Goal: Task Accomplishment & Management: Manage account settings

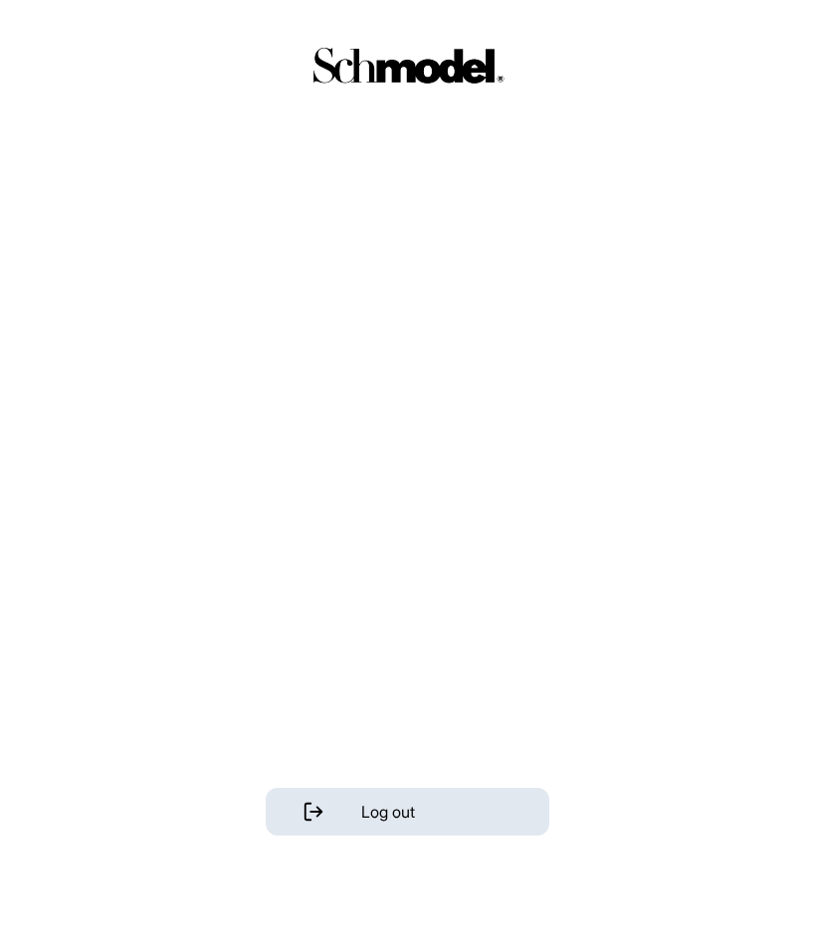
click at [602, 346] on div "Log out" at bounding box center [407, 469] width 814 height 939
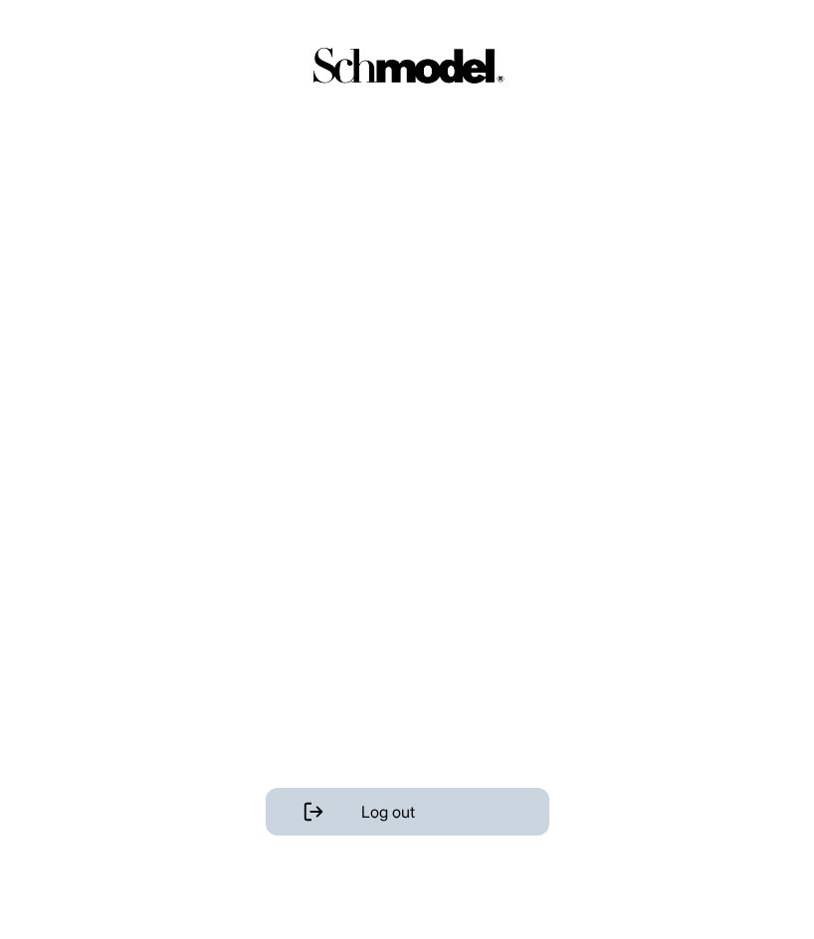
click at [418, 830] on div "Log out" at bounding box center [408, 812] width 284 height 48
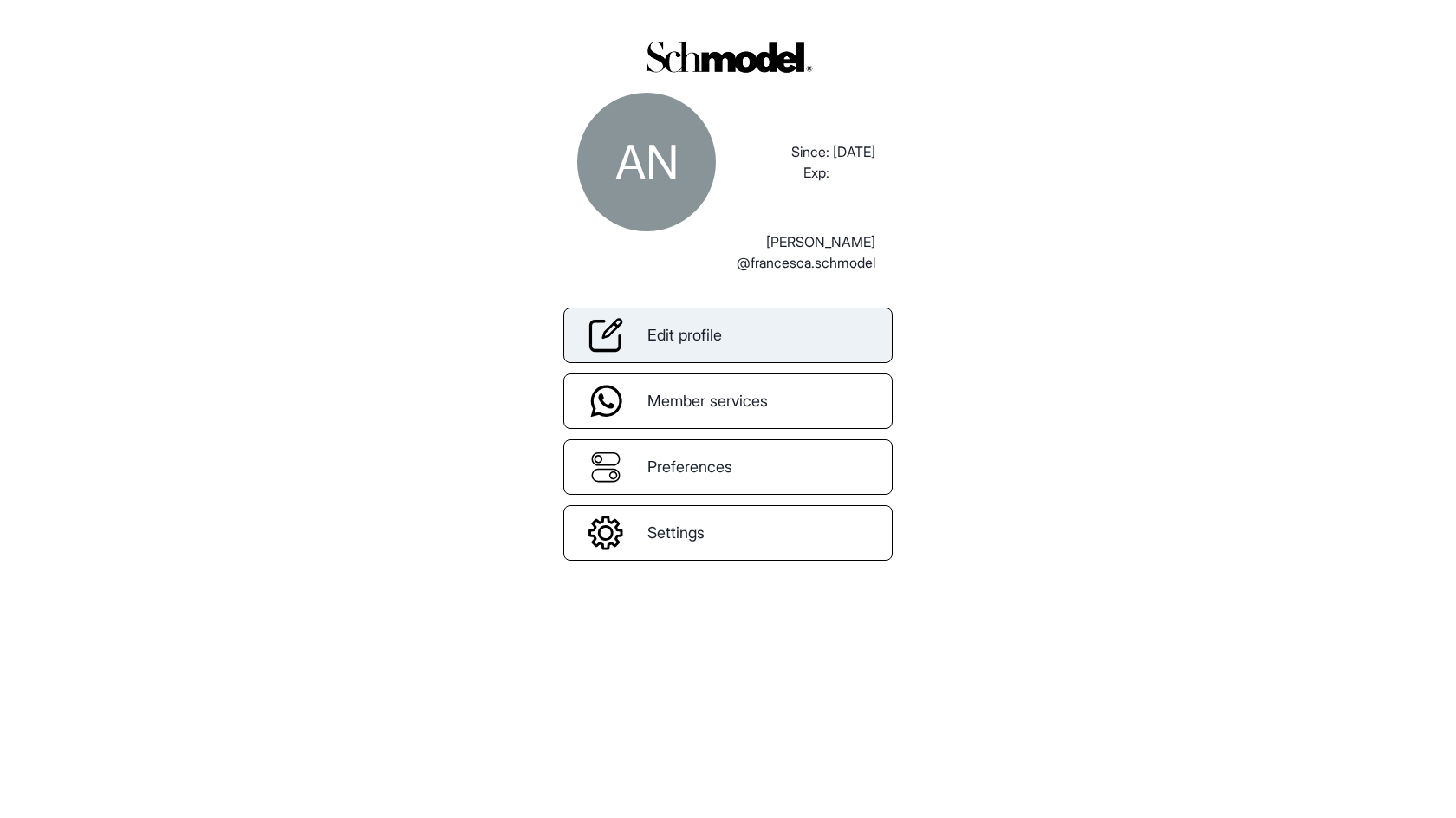
click at [748, 335] on link "Edit profile" at bounding box center [728, 335] width 329 height 56
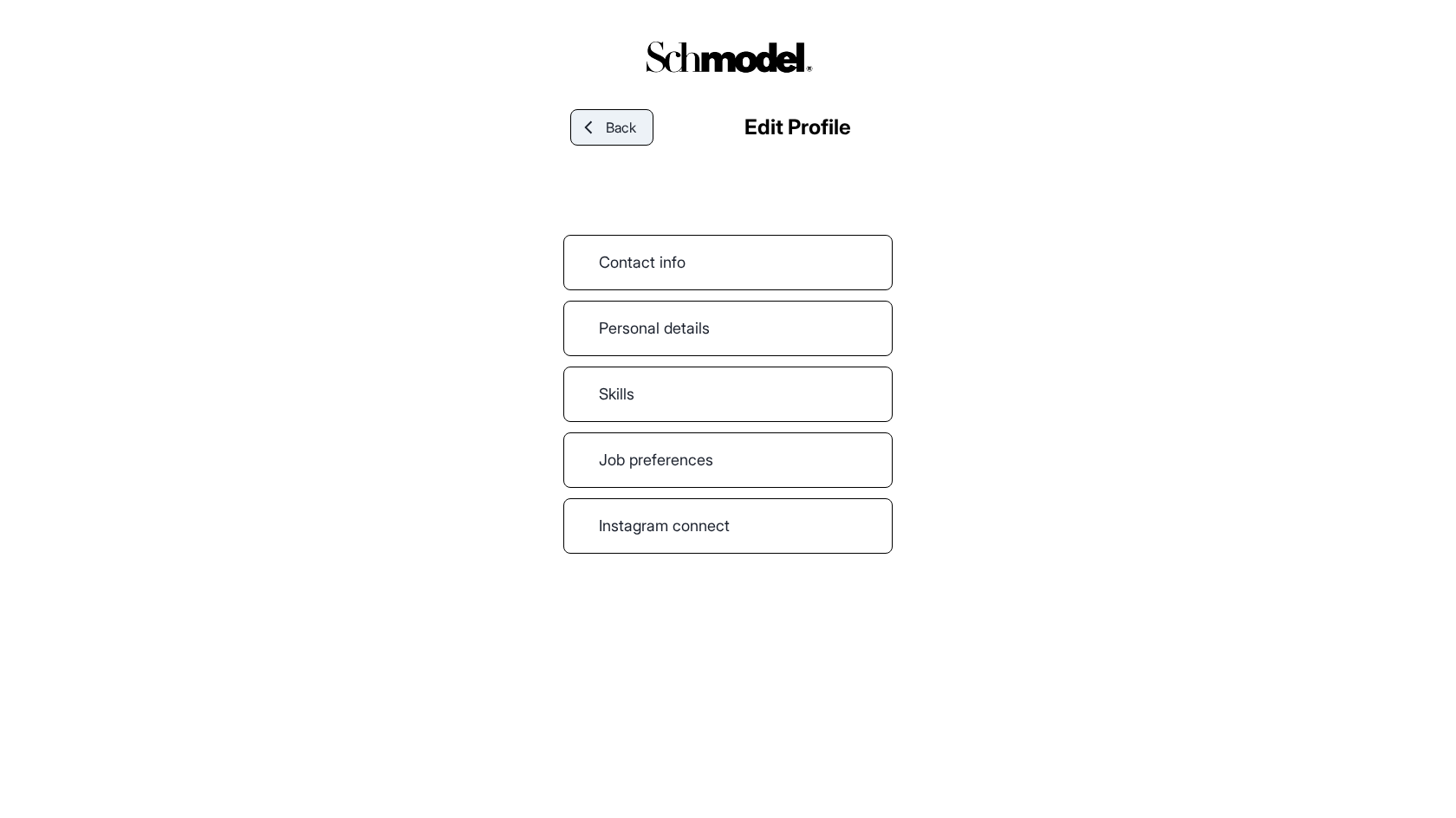
click at [623, 143] on link "Back" at bounding box center [612, 127] width 84 height 37
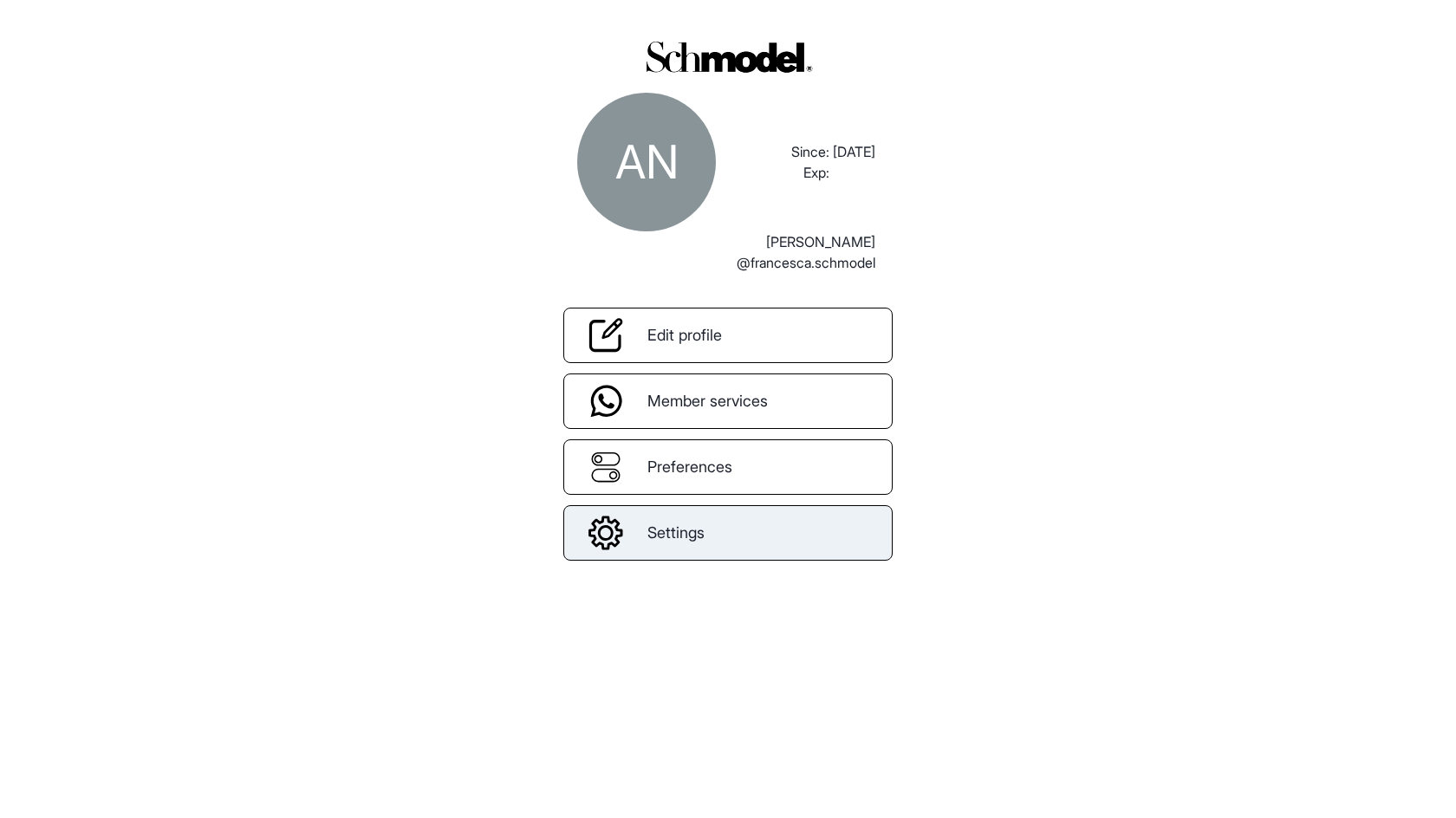
click at [666, 559] on link "Settings" at bounding box center [728, 533] width 329 height 56
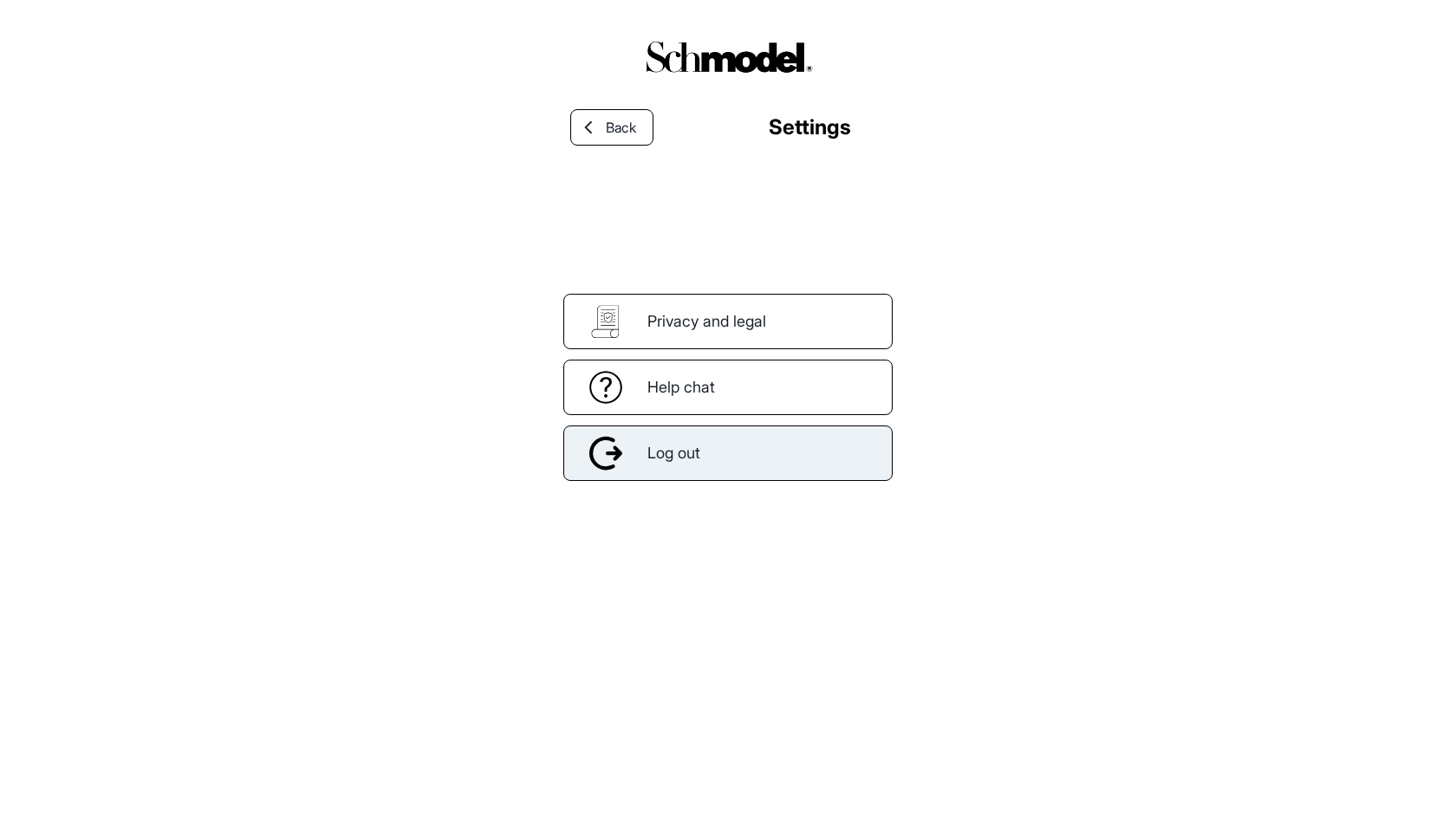
click at [698, 474] on div "Log out" at bounding box center [728, 454] width 329 height 56
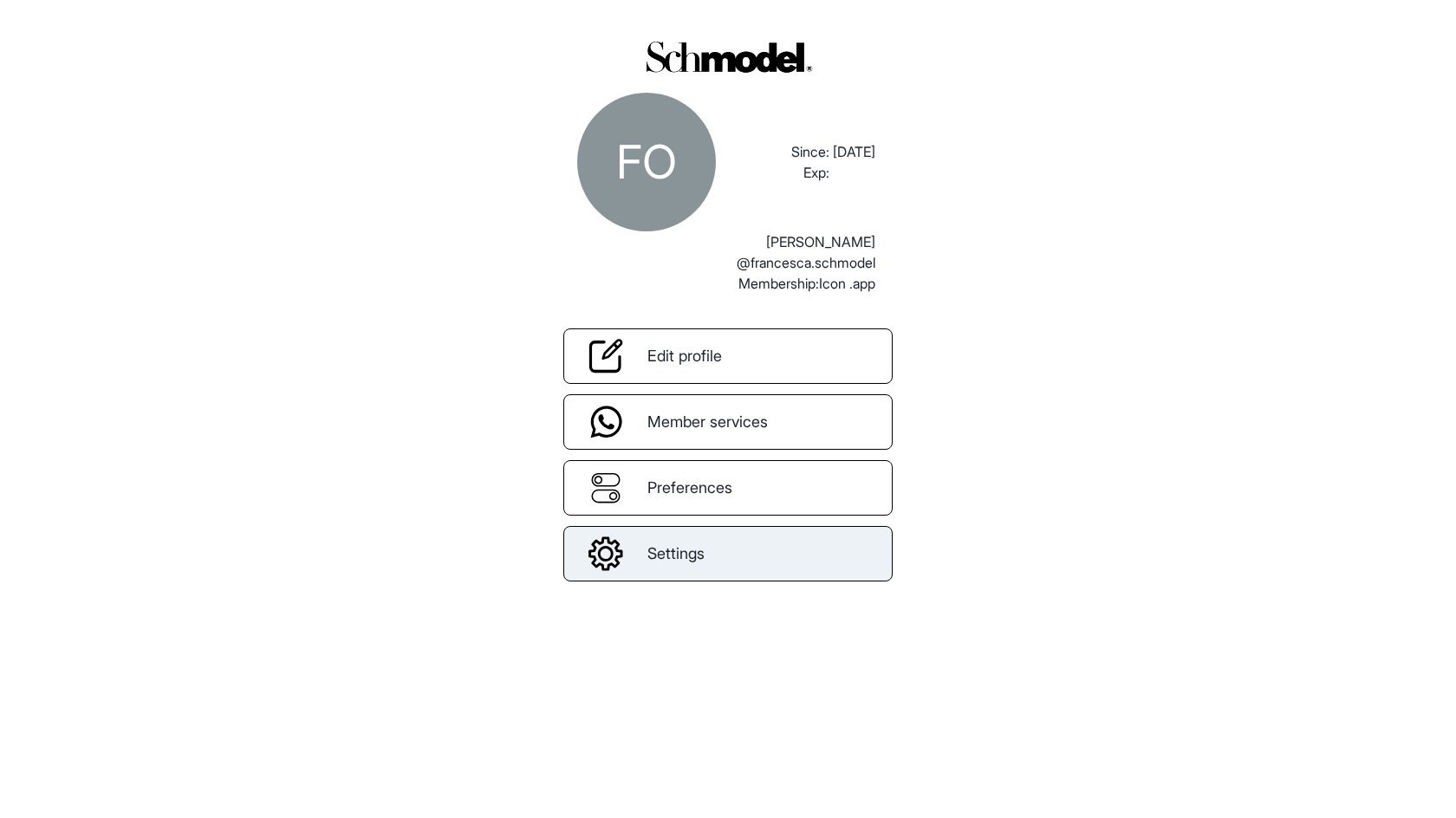
click at [757, 556] on link "Settings" at bounding box center [728, 554] width 329 height 56
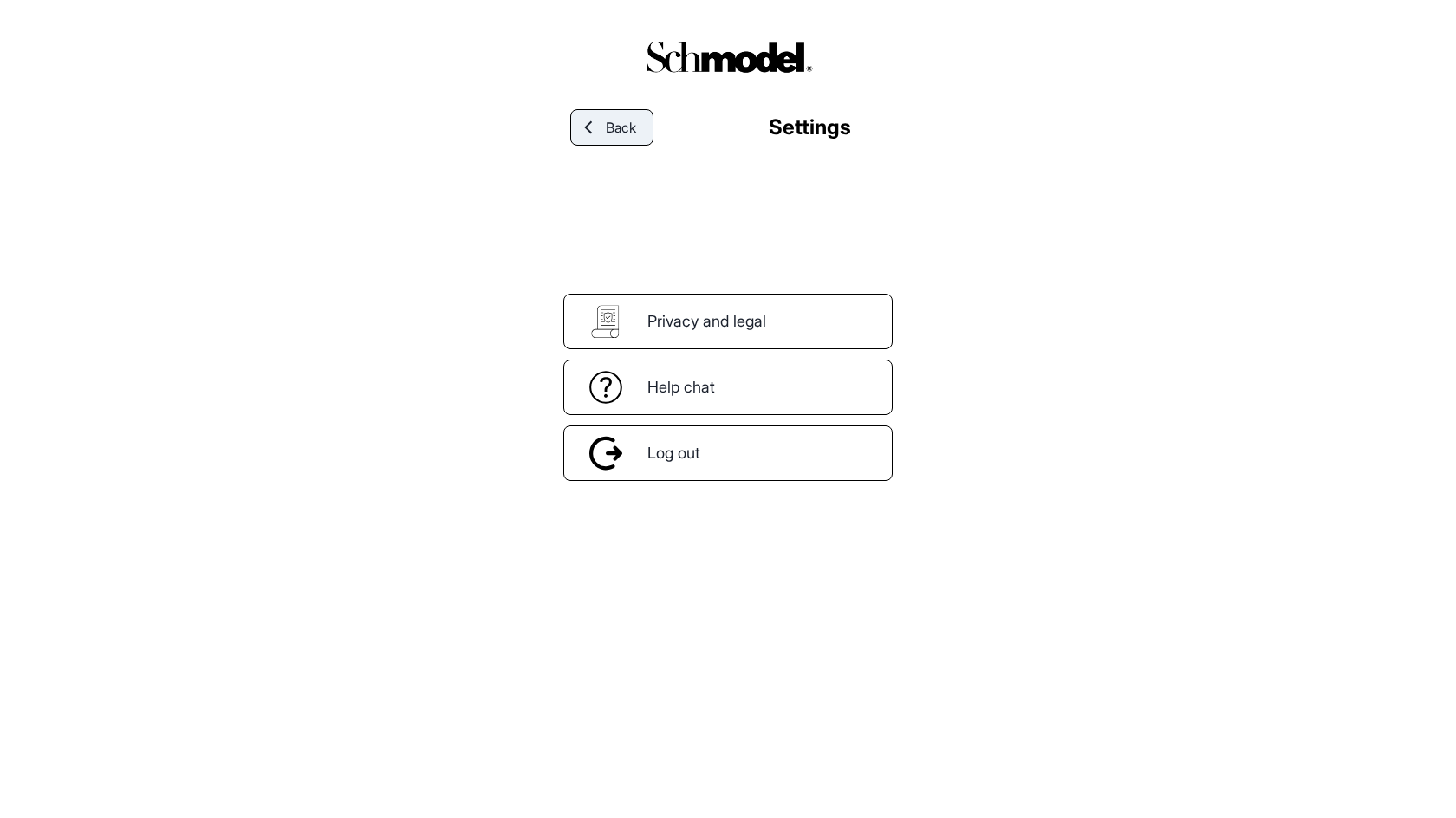
click at [604, 139] on link "Back" at bounding box center [612, 127] width 84 height 37
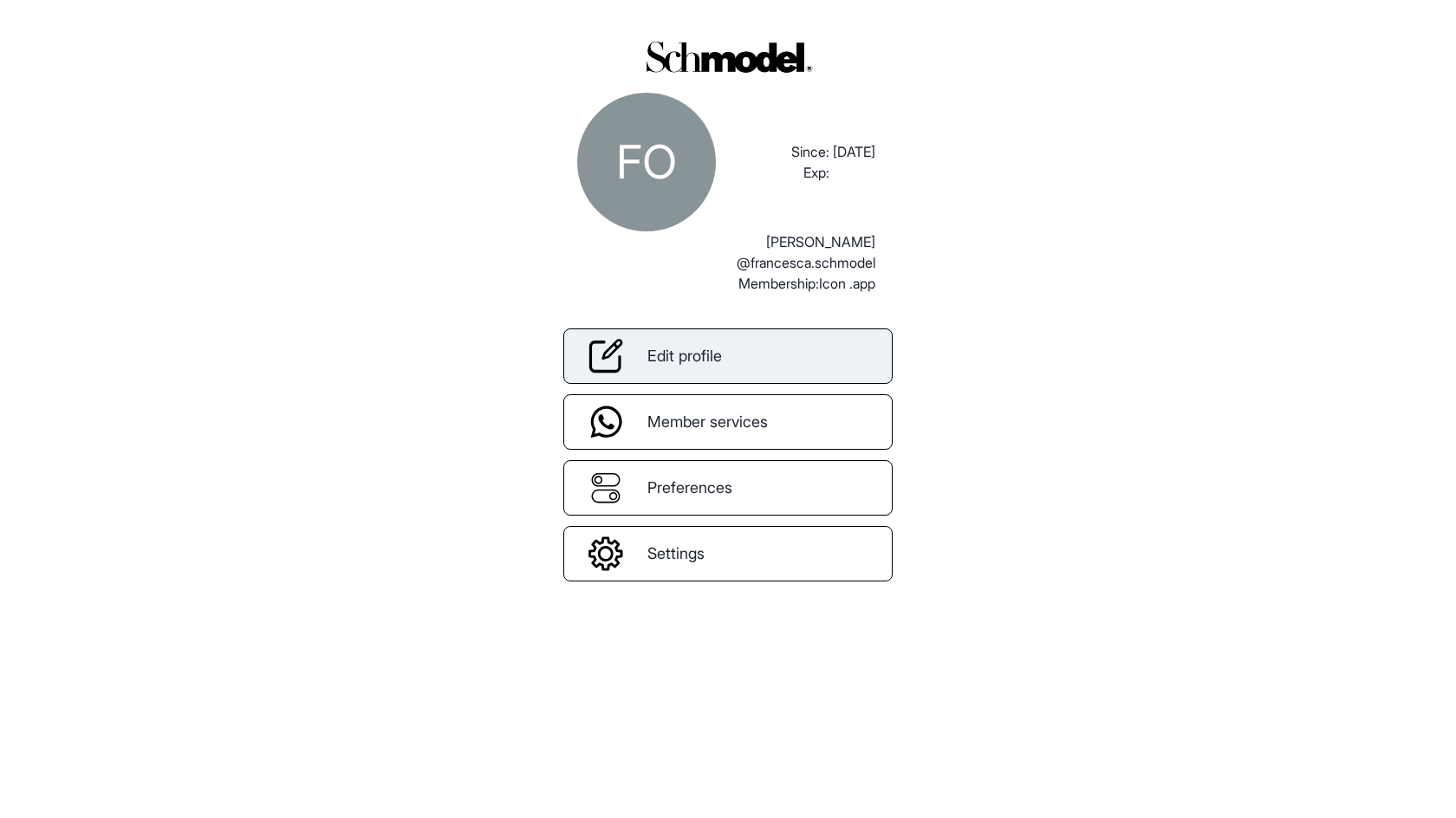
click at [711, 366] on span "Edit profile" at bounding box center [684, 355] width 75 height 24
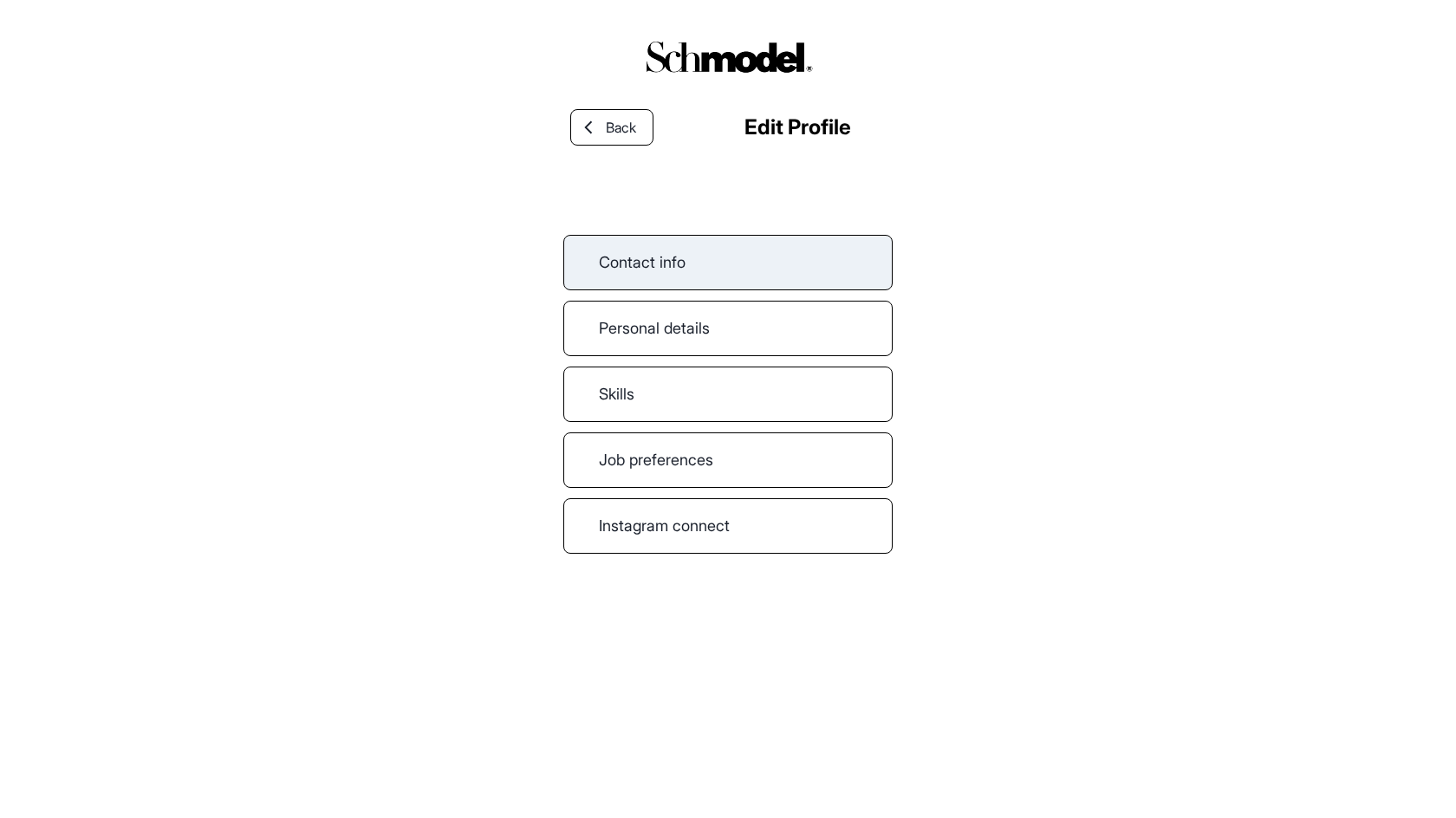
click at [672, 256] on link "Contact info" at bounding box center [728, 263] width 329 height 56
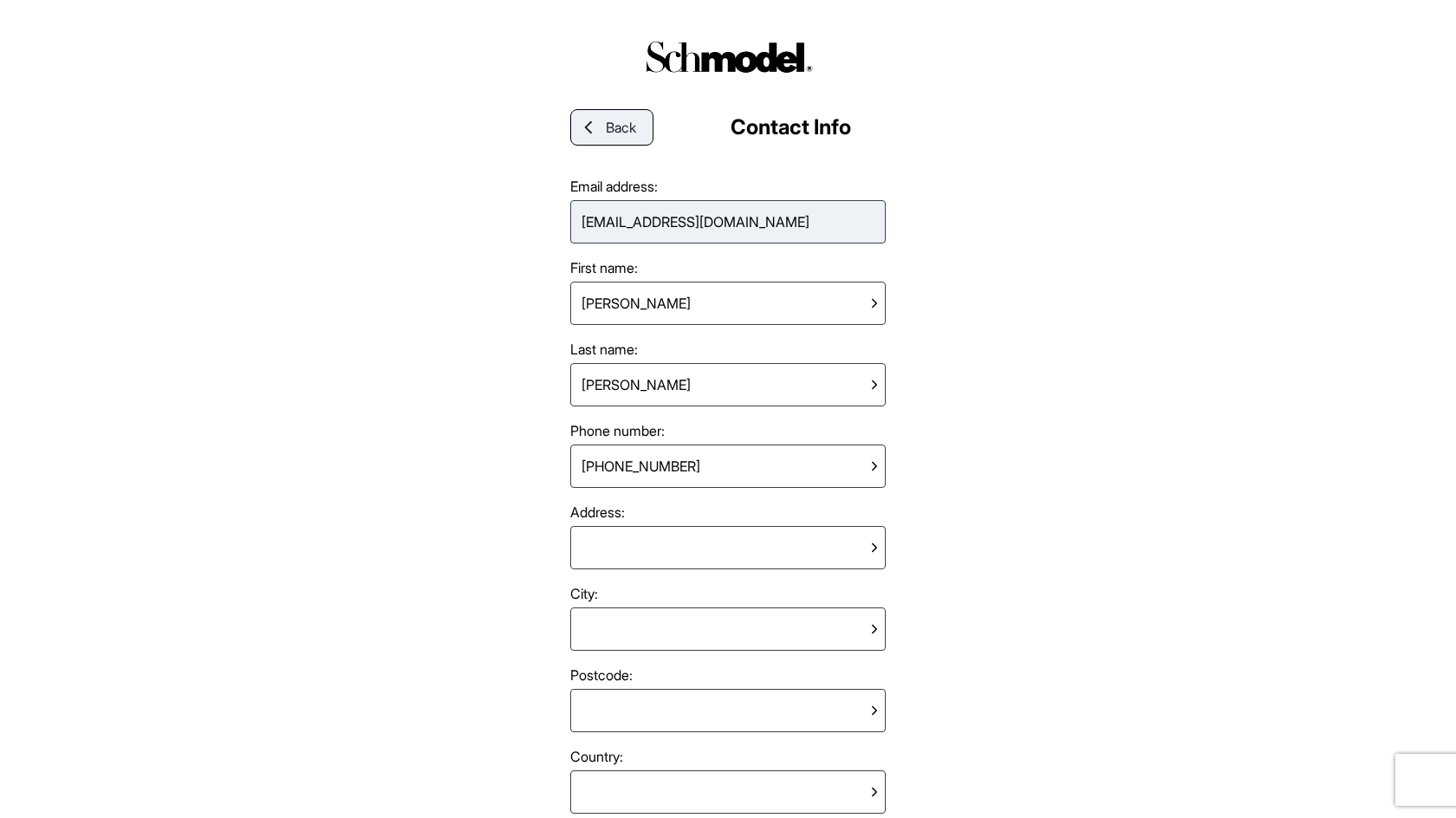
click at [589, 133] on icon at bounding box center [589, 127] width 16 height 16
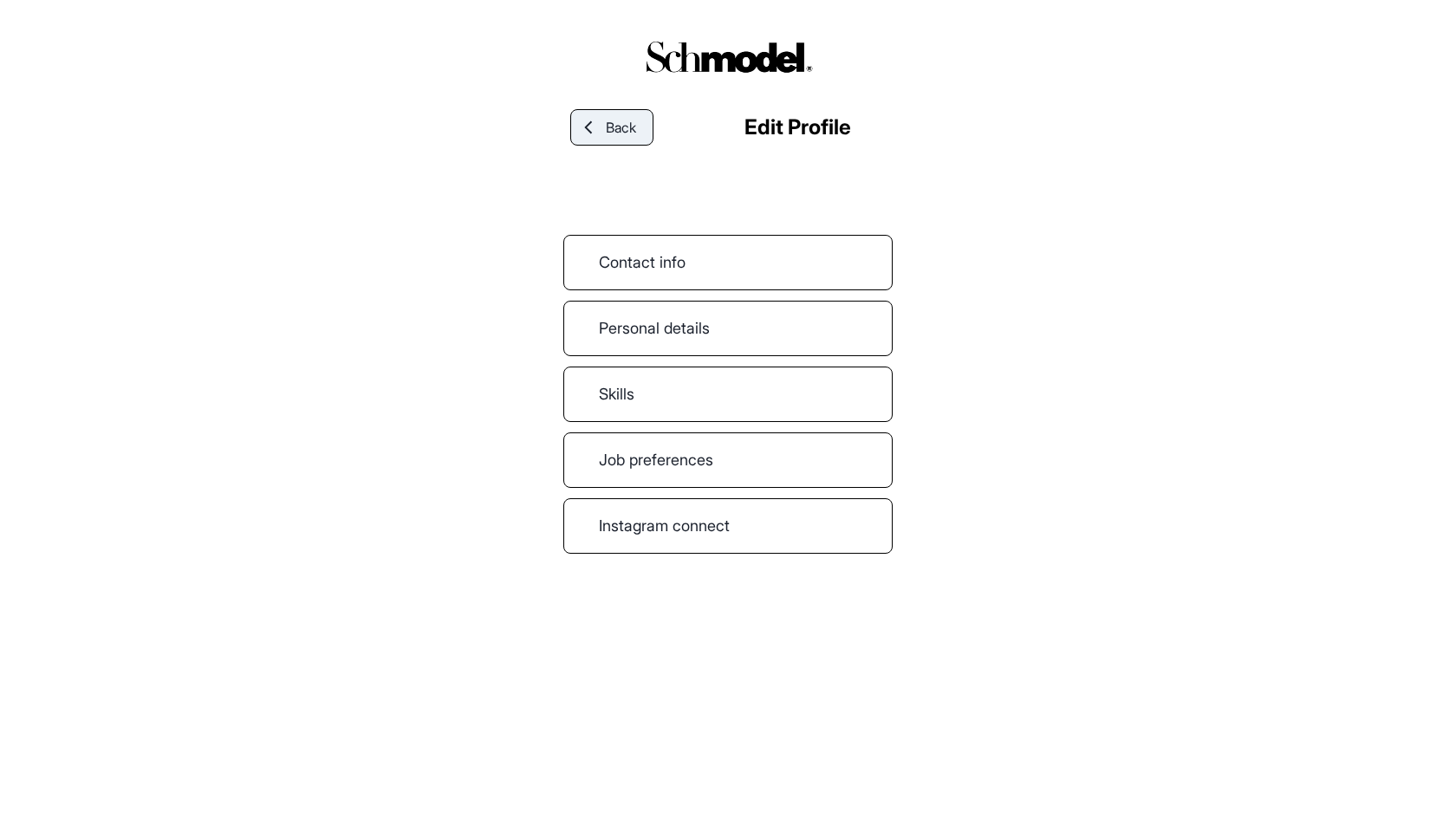
click at [630, 120] on span "Back" at bounding box center [621, 127] width 30 height 21
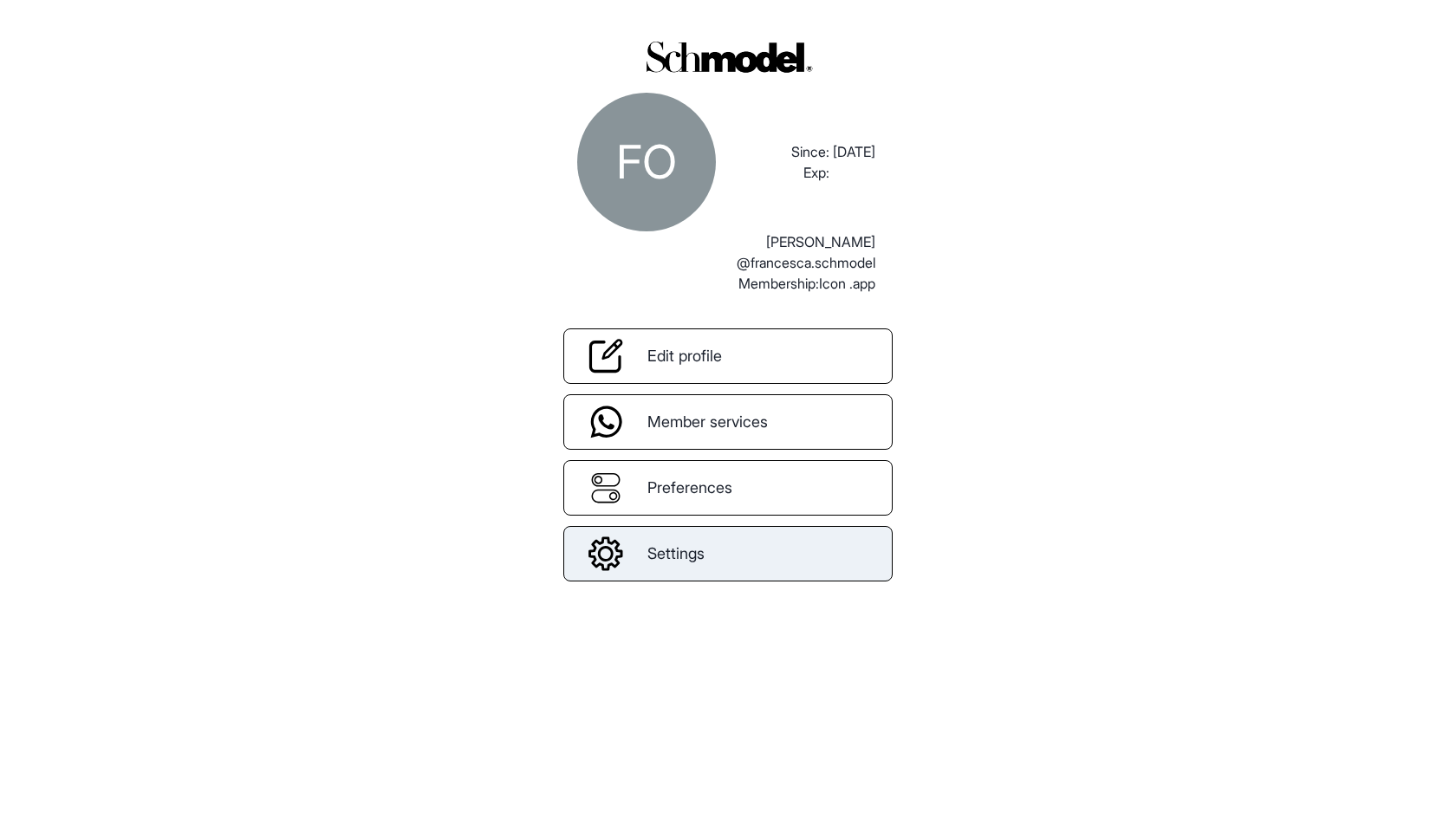
click at [749, 579] on link "Settings" at bounding box center [728, 554] width 329 height 56
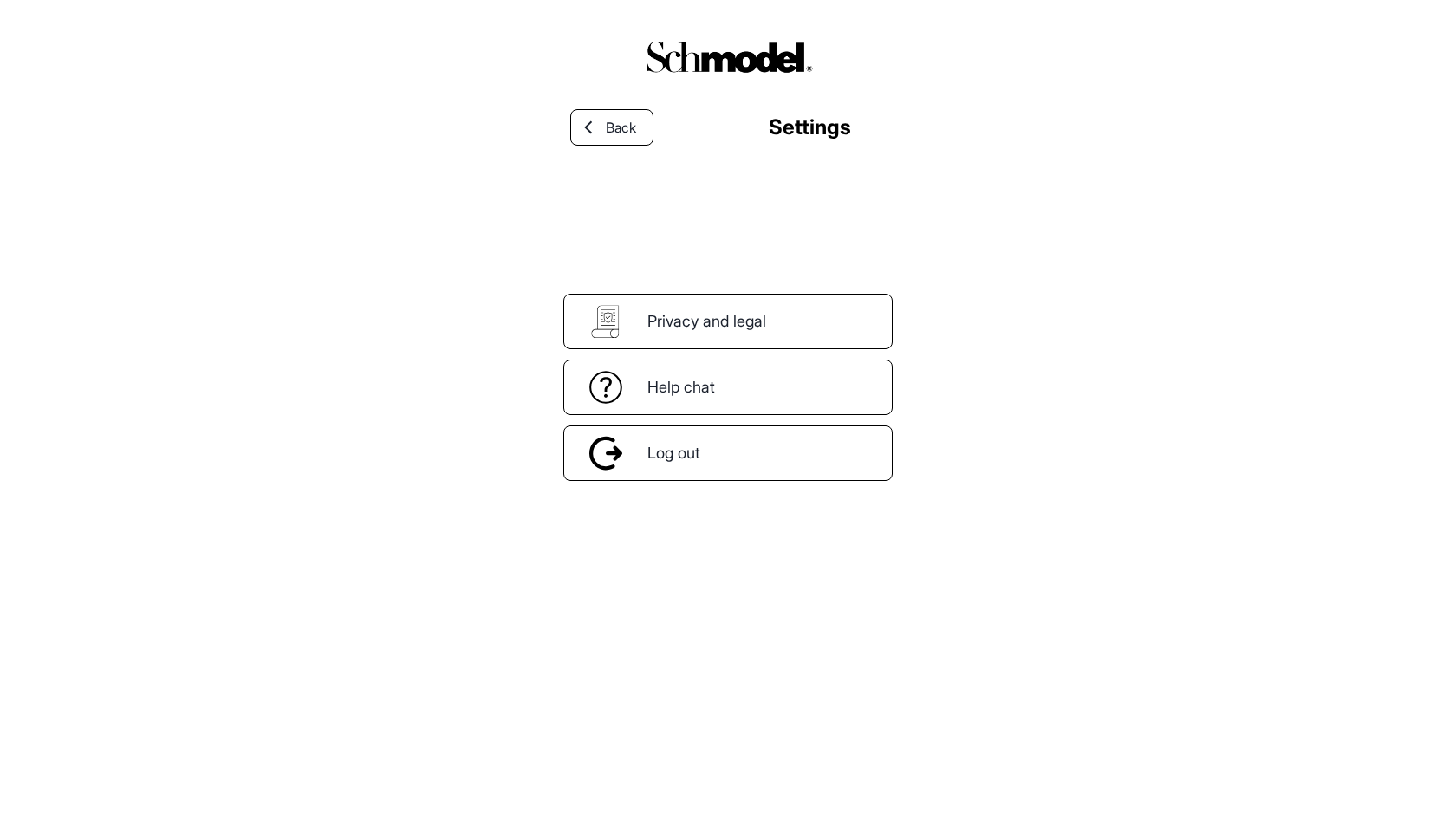
click at [731, 482] on div "Back Settings Privacy and legal Help chat Log out This functionality will be av…" at bounding box center [728, 431] width 329 height 705
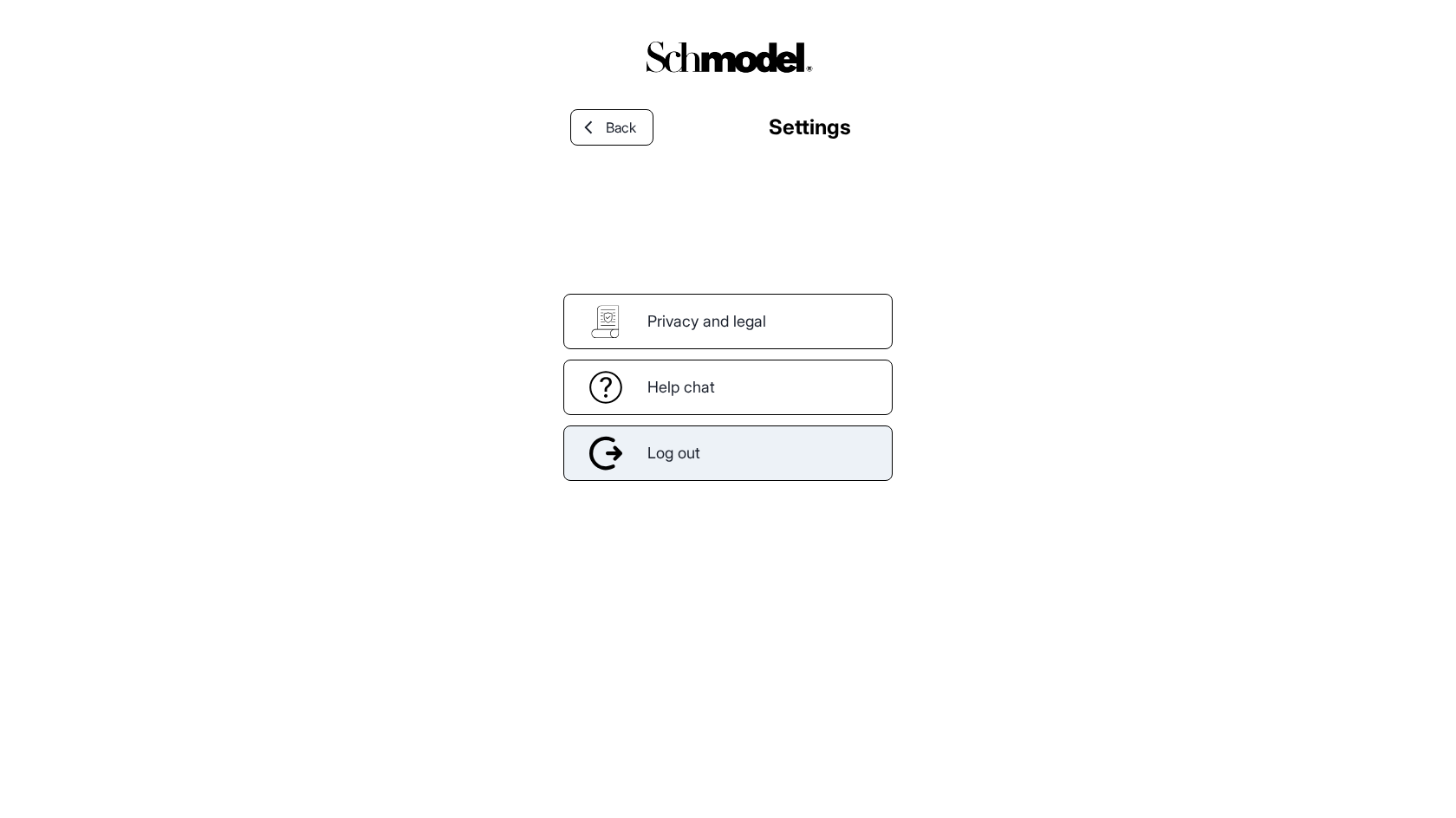
click at [731, 465] on div "Log out" at bounding box center [728, 454] width 329 height 56
